Goal: Task Accomplishment & Management: Manage account settings

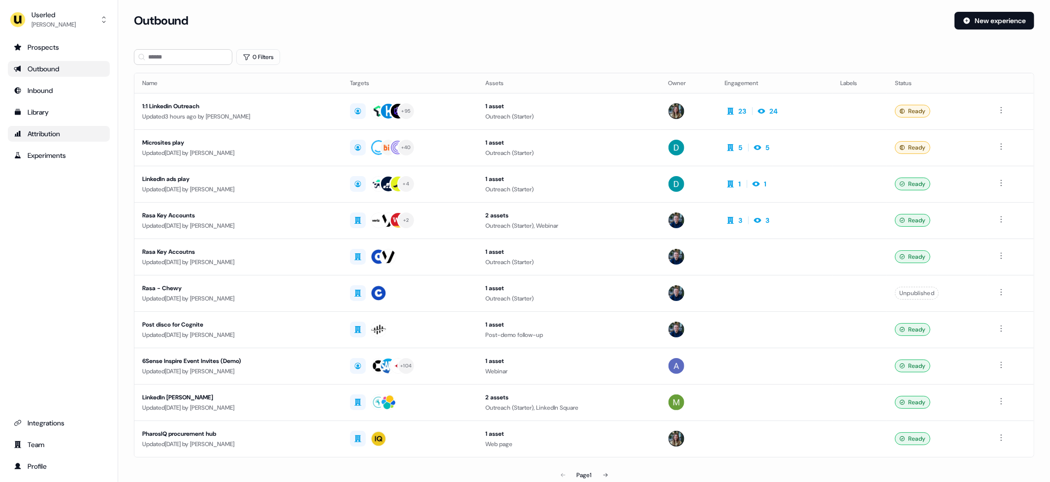
click at [49, 133] on div "Attribution" at bounding box center [59, 134] width 90 height 10
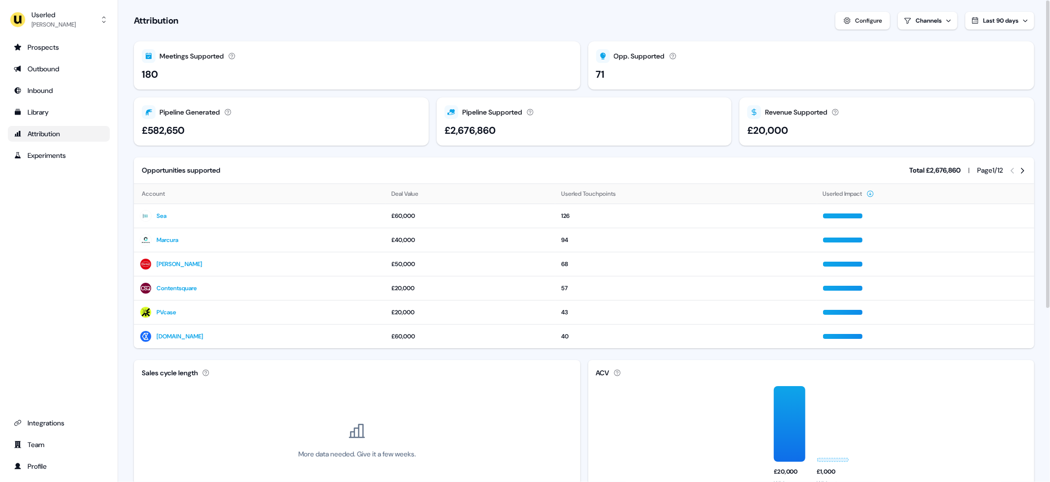
click at [173, 54] on div "Meetings Supported" at bounding box center [191, 56] width 64 height 10
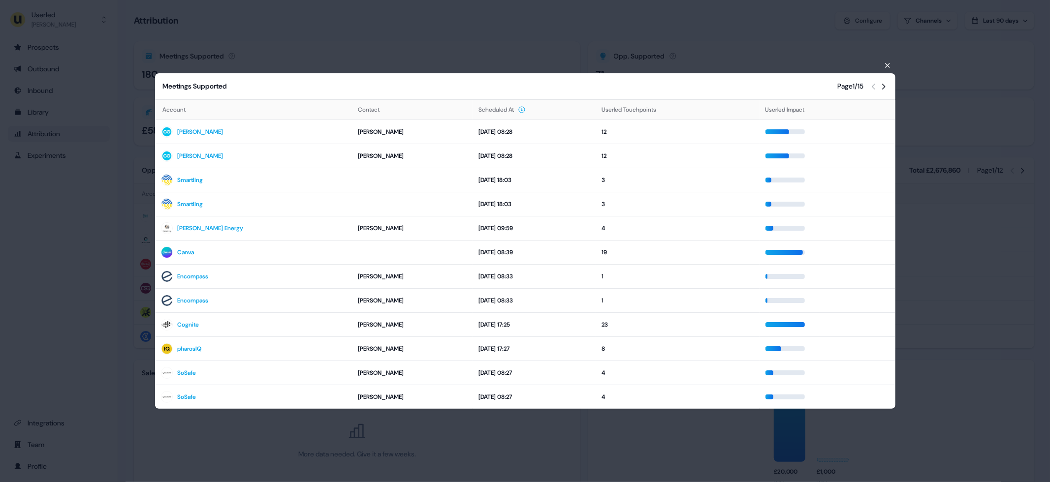
click at [284, 75] on div "Meetings Supported Page 1 / 15" at bounding box center [525, 86] width 740 height 26
click at [296, 57] on div "Meetings Supported Page 1 / 15 Account Contact Scheduled At Userled Touchpoints…" at bounding box center [525, 241] width 1050 height 482
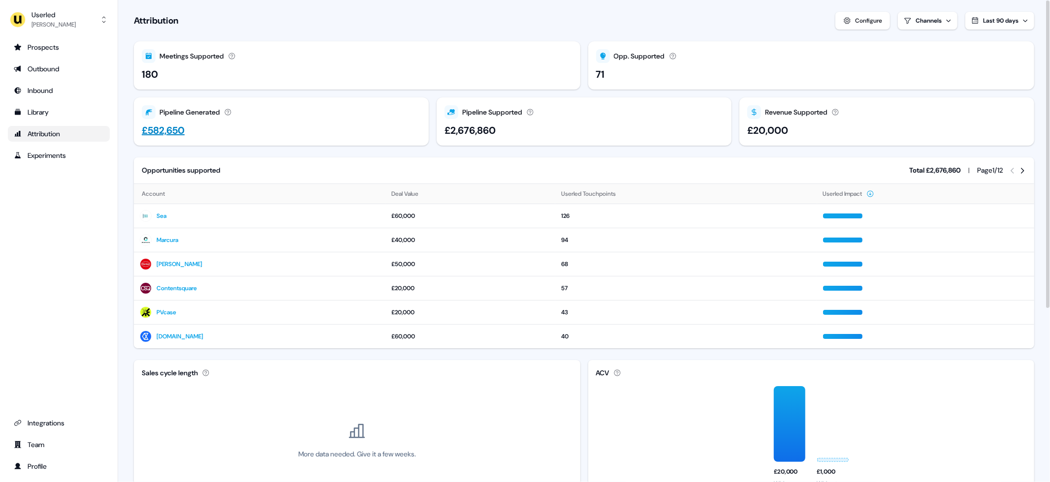
click at [186, 111] on div "Pipeline Generated" at bounding box center [189, 112] width 61 height 10
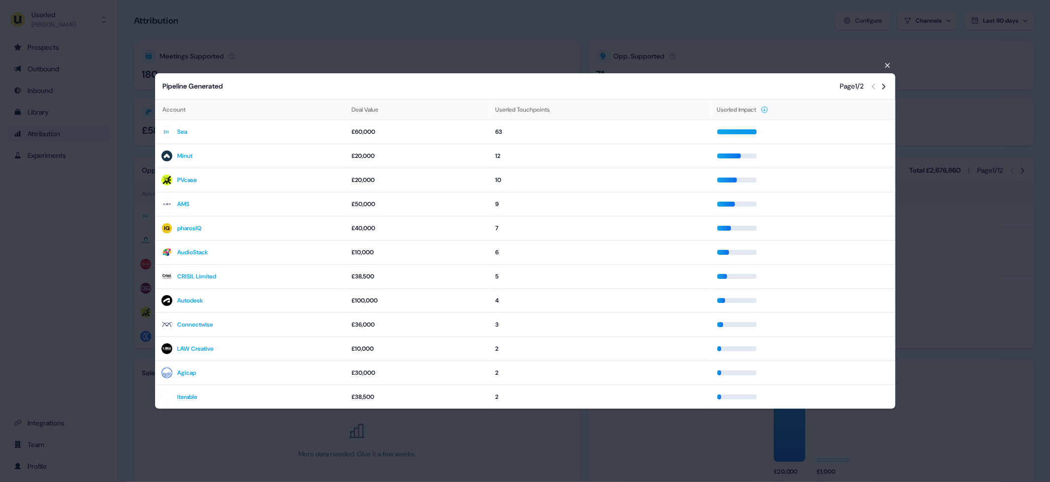
click at [136, 190] on div "Pipeline Generated Page 1 / 2 Account Deal Value Userled Touchpoints Userled Im…" at bounding box center [525, 241] width 1050 height 482
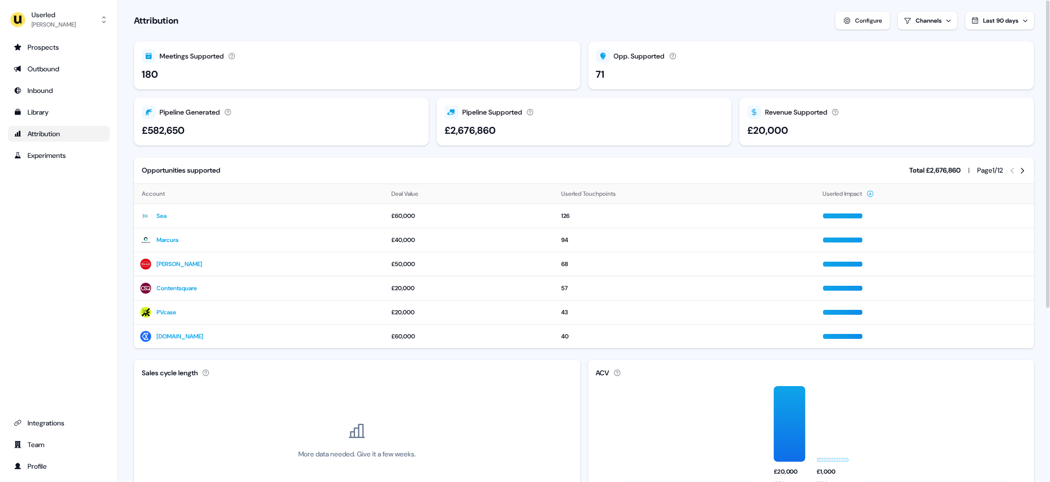
click at [171, 75] on div "180" at bounding box center [357, 74] width 431 height 15
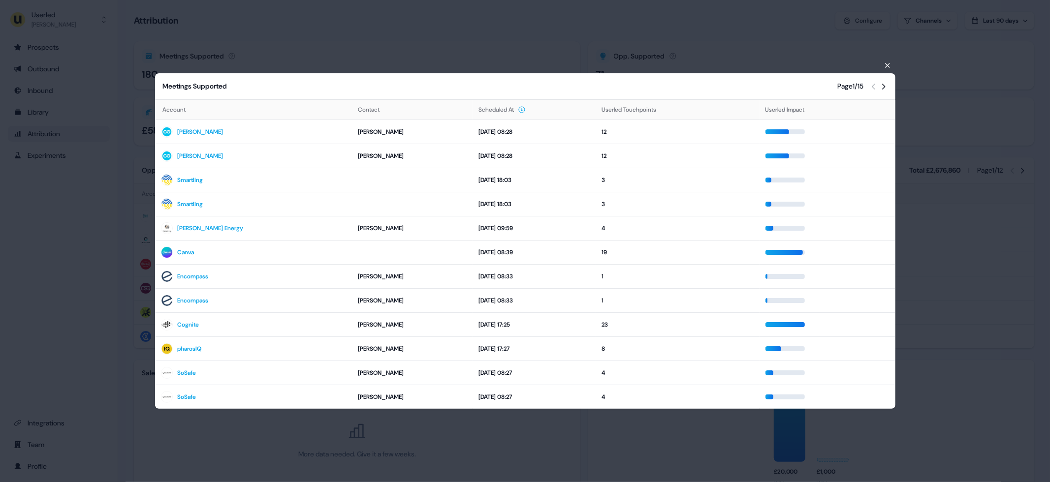
click at [884, 86] on icon at bounding box center [884, 87] width 8 height 8
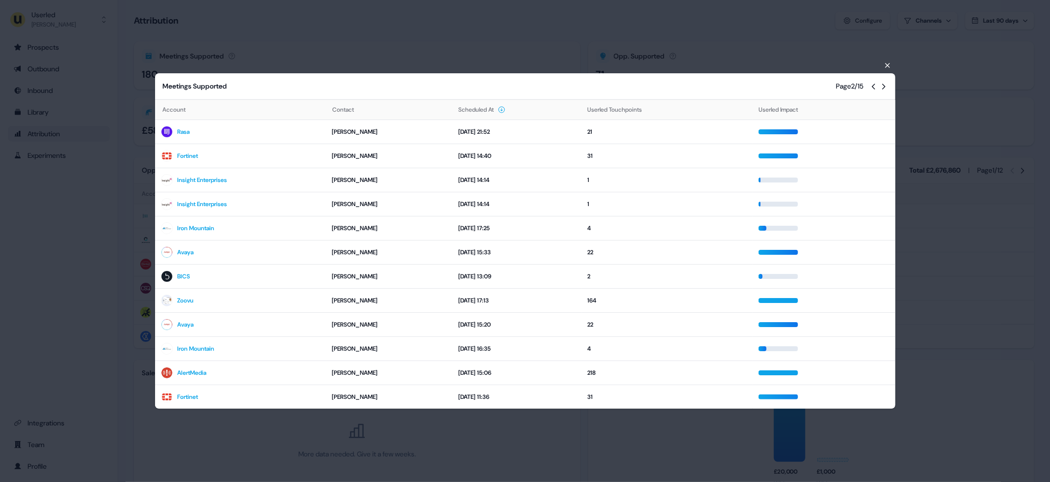
click at [871, 86] on icon at bounding box center [874, 87] width 8 height 8
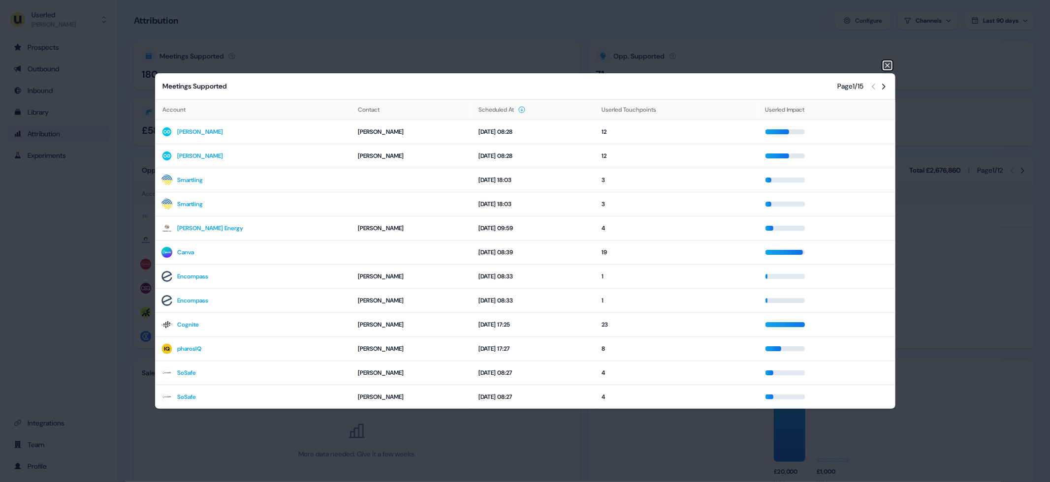
click at [888, 64] on icon "button" at bounding box center [887, 65] width 4 height 4
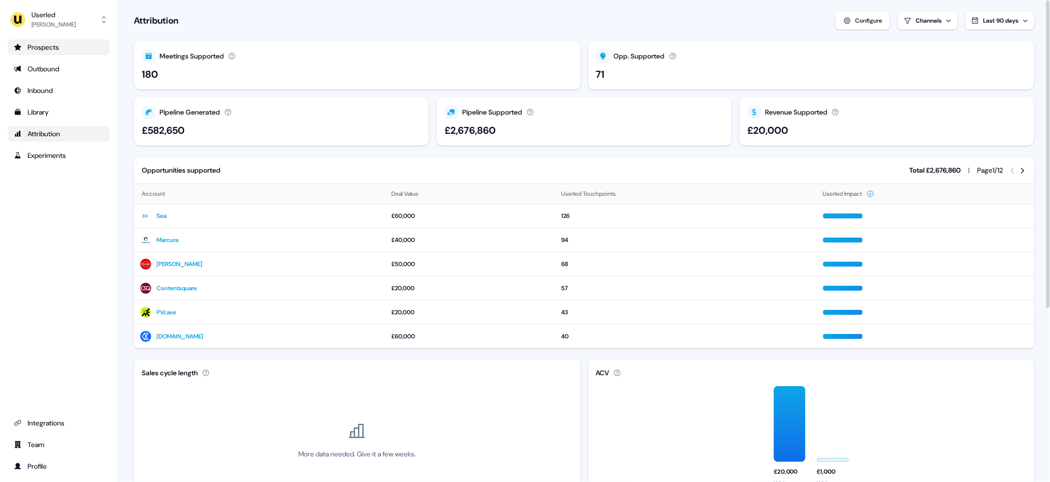
click at [78, 52] on link "Prospects" at bounding box center [59, 47] width 102 height 16
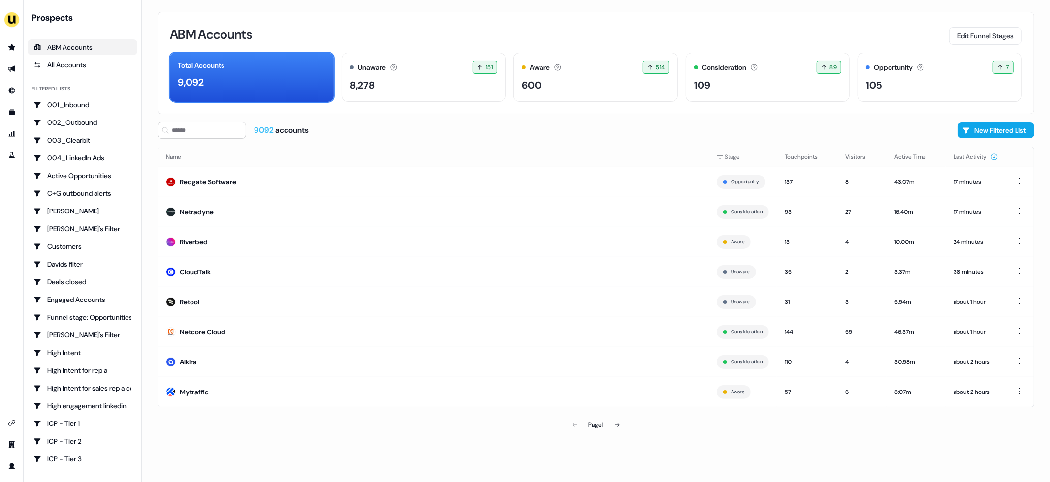
click at [589, 27] on div "ABM Accounts Edit Funnel Stages" at bounding box center [596, 34] width 852 height 21
click at [12, 23] on img "side nav menu" at bounding box center [12, 20] width 16 height 16
click at [45, 46] on div "Impersonate (Admin)" at bounding box center [51, 46] width 94 height 18
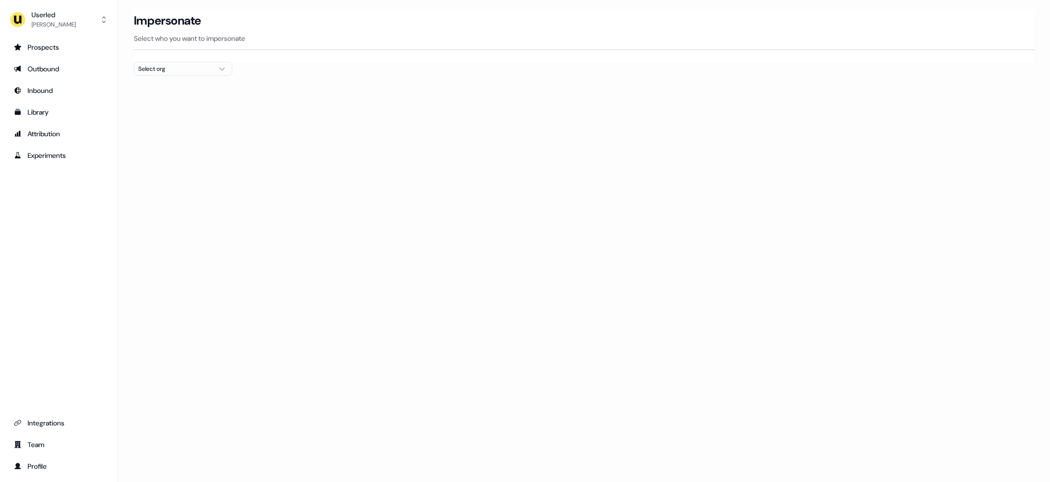
click at [194, 63] on button "Select org" at bounding box center [183, 69] width 98 height 14
type input "**********"
type input "*****"
click at [161, 101] on div "Secfense" at bounding box center [182, 104] width 97 height 16
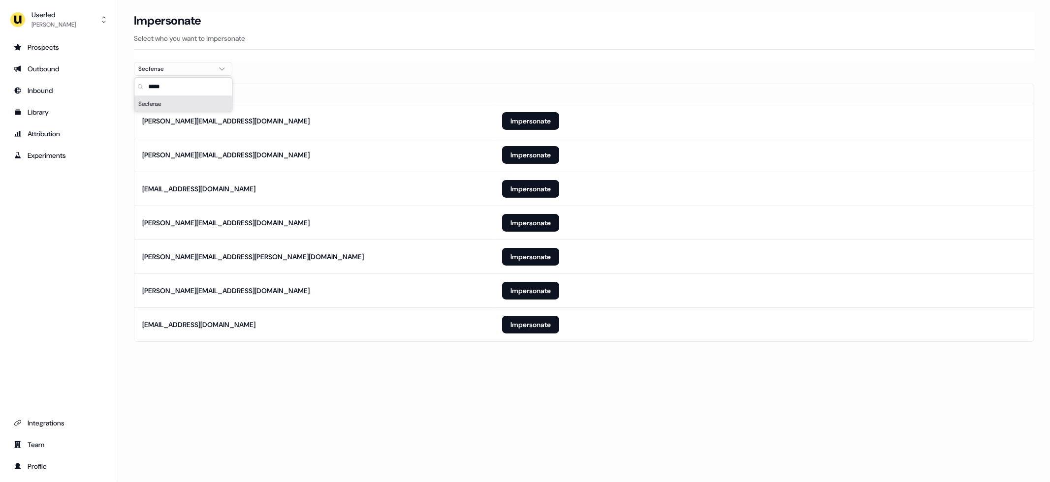
click at [248, 381] on div "Loading... Impersonate Select who you want to impersonate Secfense Email [PERSO…" at bounding box center [584, 241] width 932 height 482
click at [521, 292] on button "Impersonate" at bounding box center [530, 291] width 57 height 18
